Goal: Task Accomplishment & Management: Complete application form

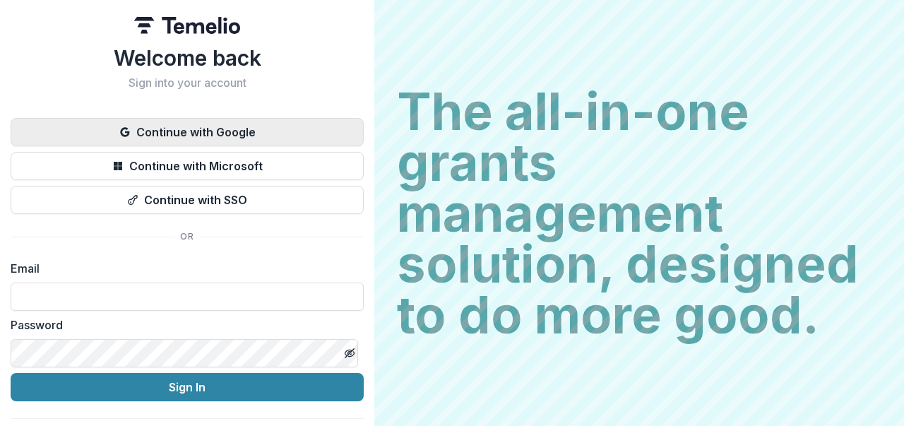
click at [268, 131] on button "Continue with Google" at bounding box center [187, 132] width 353 height 28
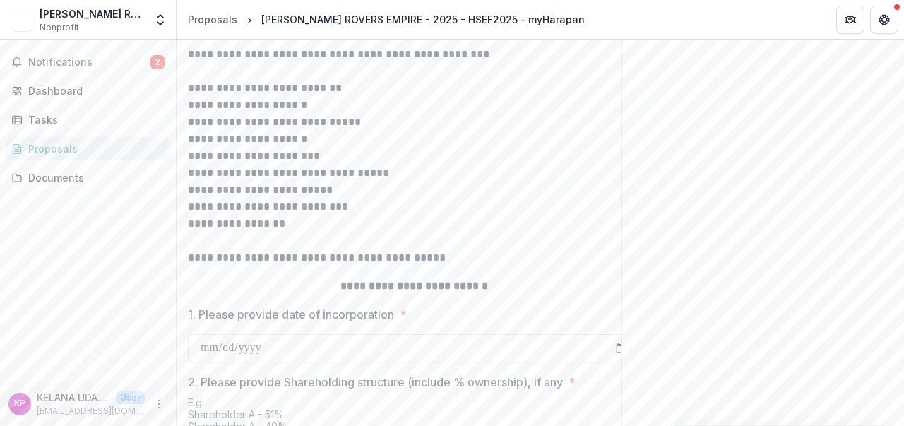
scroll to position [212, 0]
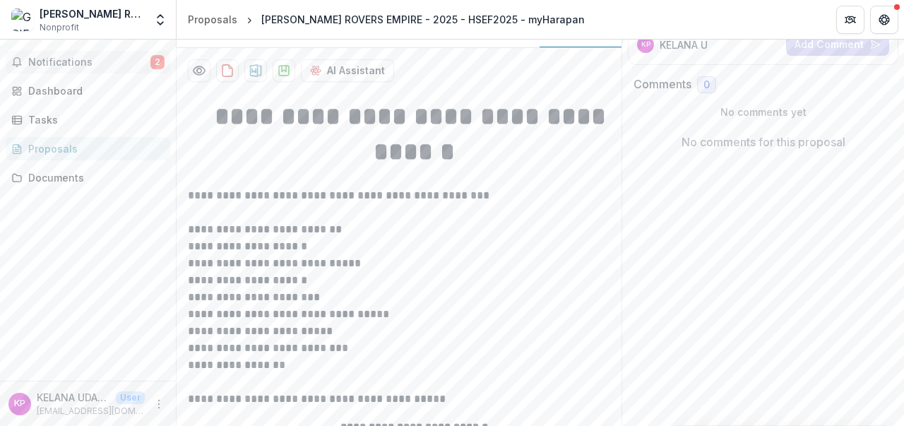
click at [119, 64] on span "Notifications" at bounding box center [89, 63] width 122 height 12
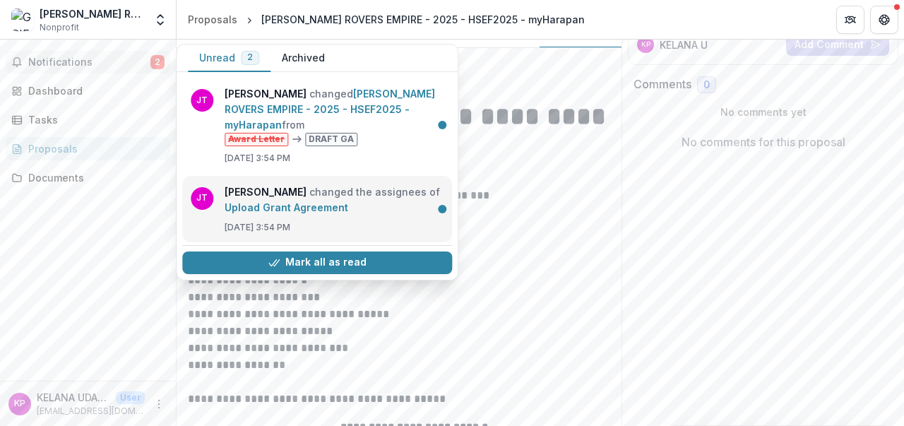
click at [296, 211] on link "Upload Grant Agreement" at bounding box center [287, 207] width 124 height 12
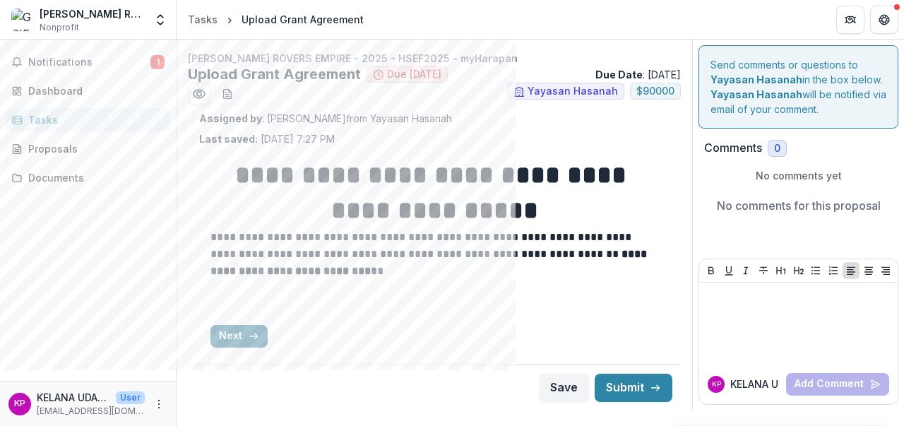
click at [234, 330] on button "Next" at bounding box center [238, 336] width 57 height 23
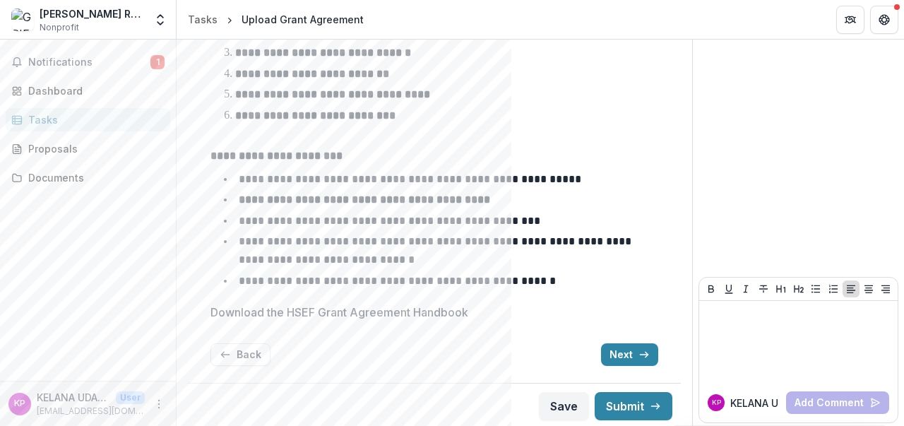
scroll to position [213, 0]
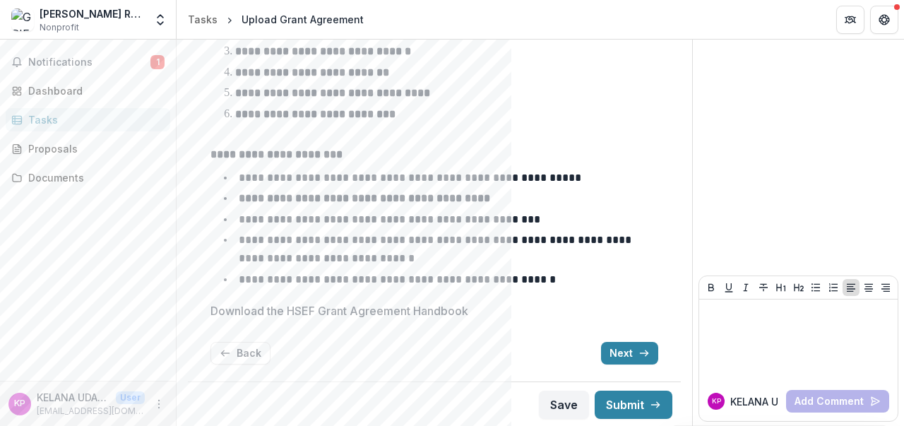
click at [607, 339] on div "**********" at bounding box center [434, 154] width 448 height 443
click at [603, 355] on button "Next" at bounding box center [629, 353] width 57 height 23
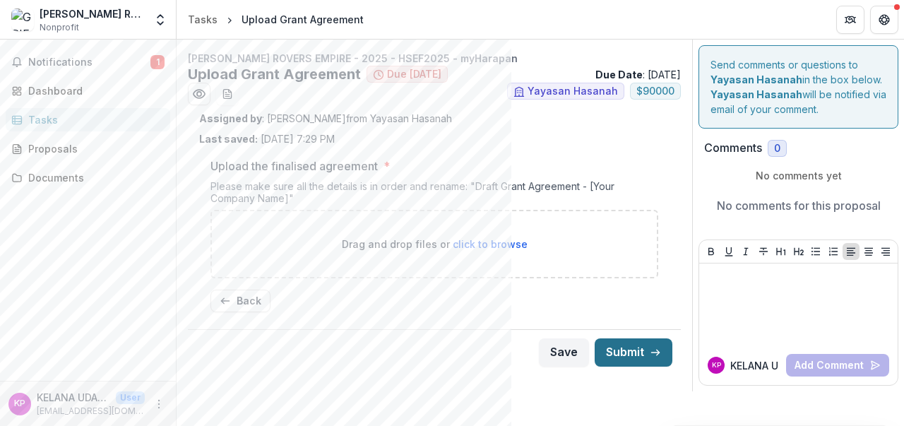
scroll to position [0, 0]
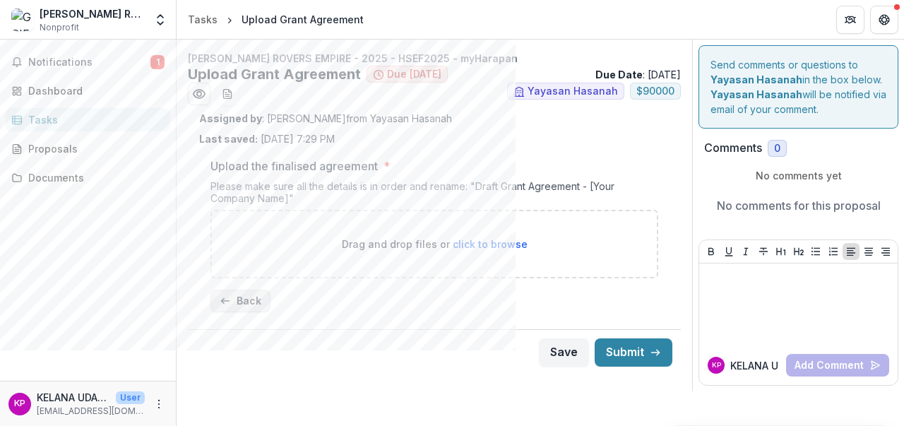
click at [258, 293] on button "Back" at bounding box center [240, 301] width 60 height 23
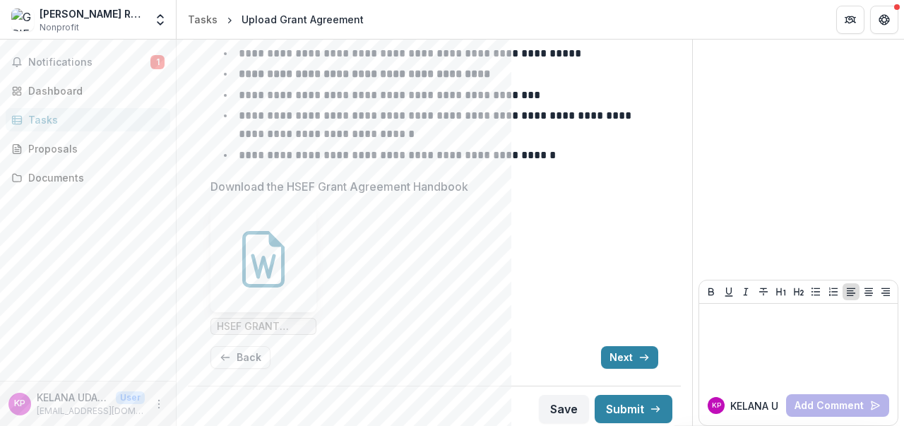
scroll to position [342, 0]
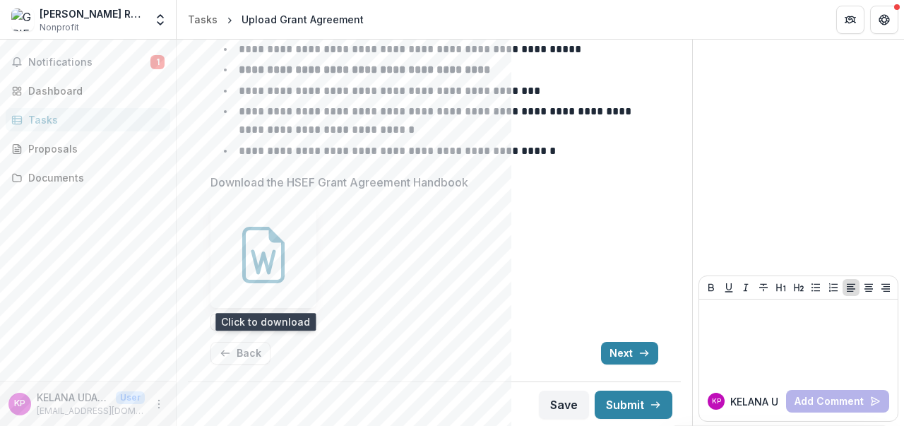
click at [252, 273] on icon at bounding box center [263, 255] width 57 height 57
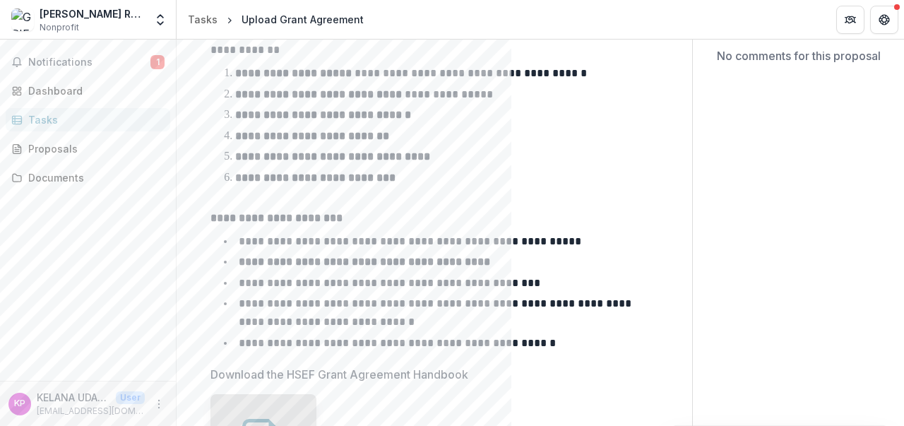
scroll to position [130, 0]
